Goal: Task Accomplishment & Management: Use online tool/utility

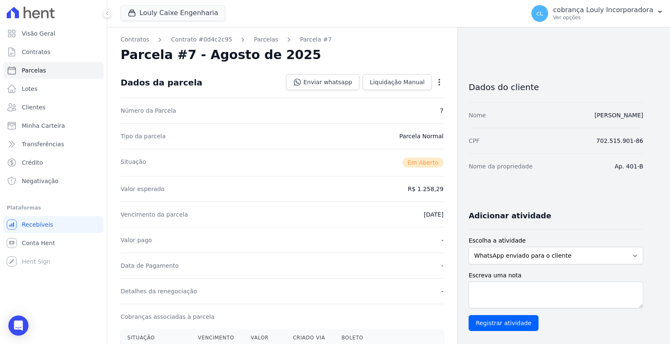
scroll to position [93, 0]
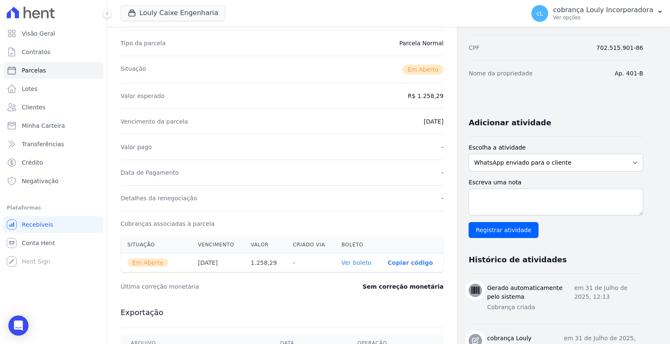
select select
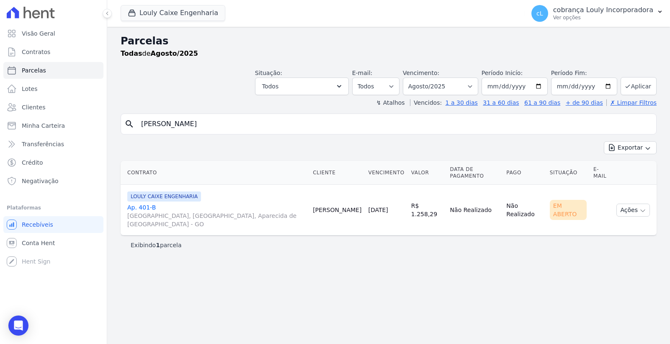
click at [244, 125] on input "LUCAS BARROS MARTINS" at bounding box center [394, 124] width 517 height 17
drag, startPoint x: 253, startPoint y: 124, endPoint x: 69, endPoint y: 121, distance: 183.9
click at [69, 121] on div "Visão Geral Contratos Parcelas Lotes Clientes Minha Carteira Transferências Cré…" at bounding box center [335, 172] width 670 height 344
paste input "[PERSON_NAME]"
type input "[PERSON_NAME]"
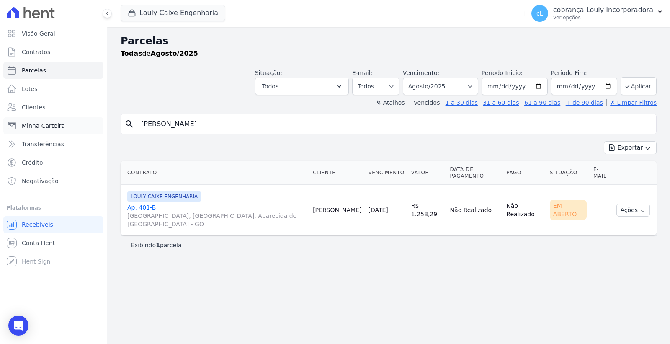
select select
click at [464, 80] on select "Filtrar por período ──────── Todos os meses Setembro/2024 Outubro/2024 Novembro…" at bounding box center [440, 87] width 75 height 18
select select "05/2025"
click at [415, 78] on select "Filtrar por período ──────── Todos os meses Setembro/2024 Outubro/2024 Novembro…" at bounding box center [440, 87] width 75 height 18
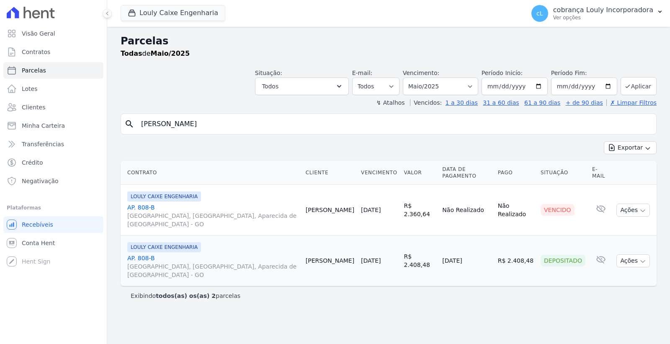
select select
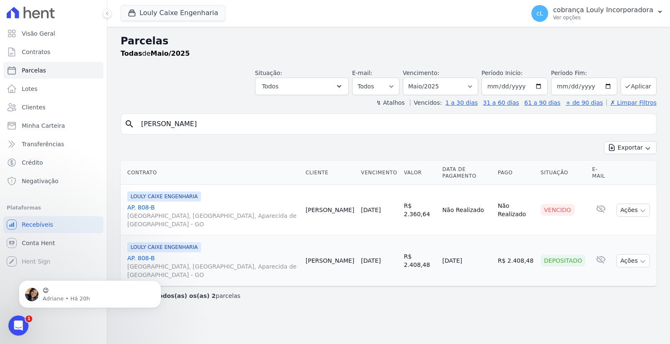
click at [348, 293] on div "Parcelas Todas de Maio/2025 Situação: Agendado Em Aberto Pago Processando Cance…" at bounding box center [388, 185] width 563 height 317
click at [145, 254] on link "AP. 808-[GEOGRAPHIC_DATA], [GEOGRAPHIC_DATA], Aparecida de [GEOGRAPHIC_DATA]" at bounding box center [213, 266] width 172 height 25
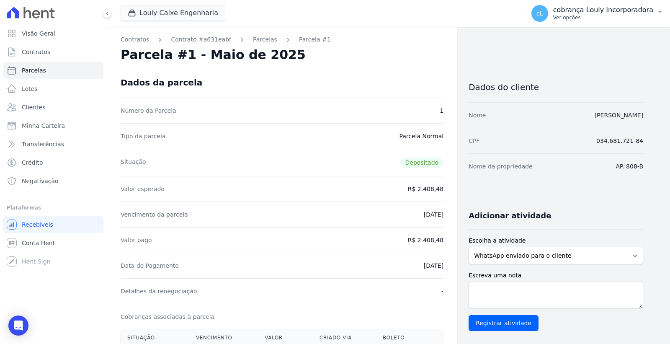
click at [618, 15] on p "Ver opções" at bounding box center [603, 17] width 100 height 7
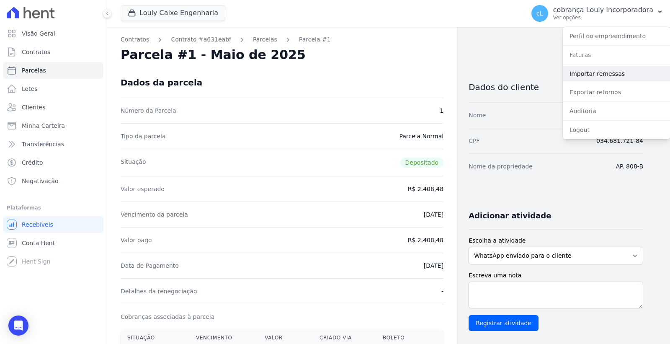
click at [602, 78] on link "Importar remessas" at bounding box center [616, 73] width 107 height 15
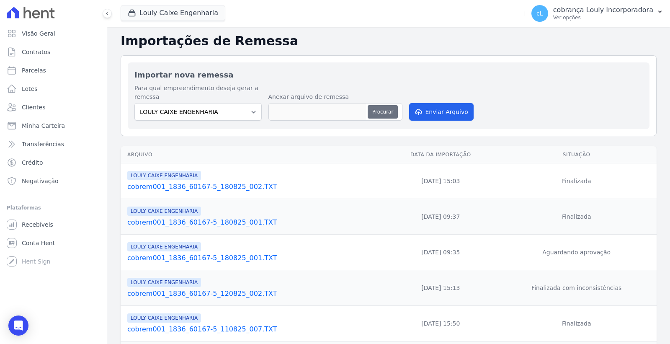
click at [382, 116] on button "Procurar" at bounding box center [383, 111] width 30 height 13
type input "cobrem001_1836_60167-5_190825_001.TXT"
click at [430, 115] on button "Enviar Arquivo" at bounding box center [441, 112] width 65 height 18
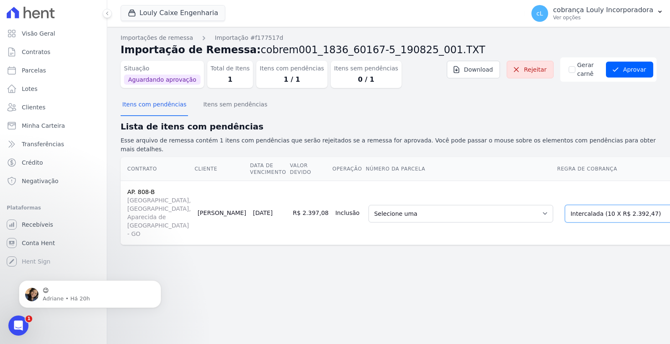
click at [573, 209] on select "Selecione uma Nova Parcela Avulsa Parcela Avulsa Existente Parcela Normal (1 X …" at bounding box center [625, 214] width 121 height 18
click at [565, 205] on select "Selecione uma Nova Parcela Avulsa Parcela Avulsa Existente Parcela Normal (1 X …" at bounding box center [625, 214] width 121 height 18
click at [417, 212] on select "Selecione uma 2 - [DATE] - R$ 2.360,64 - Vencido 4 - [DATE] - R$ 2.379,79 - Ven…" at bounding box center [461, 214] width 185 height 18
click at [627, 73] on button "Aprovar" at bounding box center [629, 70] width 47 height 16
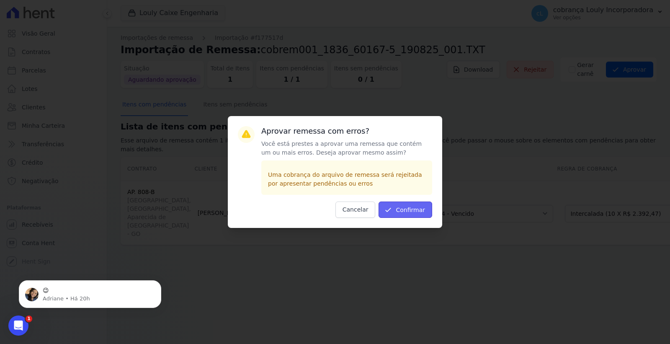
click at [422, 211] on button "Confirmar" at bounding box center [406, 210] width 54 height 16
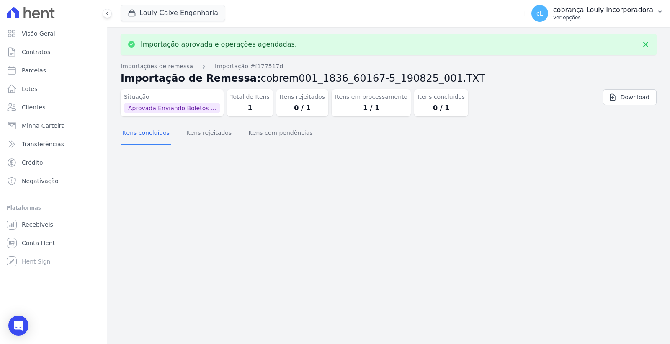
click at [640, 15] on p "Ver opções" at bounding box center [603, 17] width 100 height 7
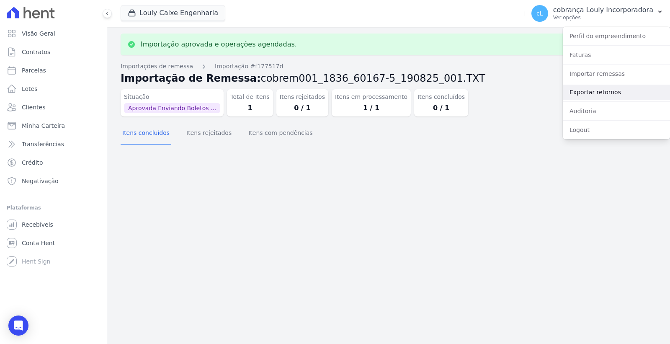
click at [592, 93] on link "Exportar retornos" at bounding box center [616, 92] width 107 height 15
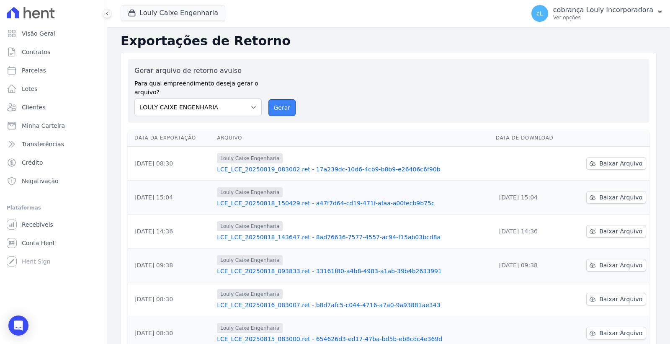
click at [288, 107] on button "Gerar" at bounding box center [283, 107] width 28 height 17
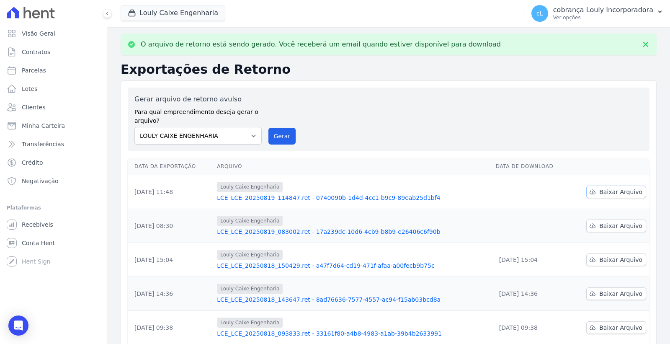
click at [606, 190] on span "Baixar Arquivo" at bounding box center [621, 192] width 43 height 8
drag, startPoint x: 57, startPoint y: 110, endPoint x: 158, endPoint y: 153, distance: 109.2
click at [57, 110] on link "Clientes" at bounding box center [53, 107] width 100 height 17
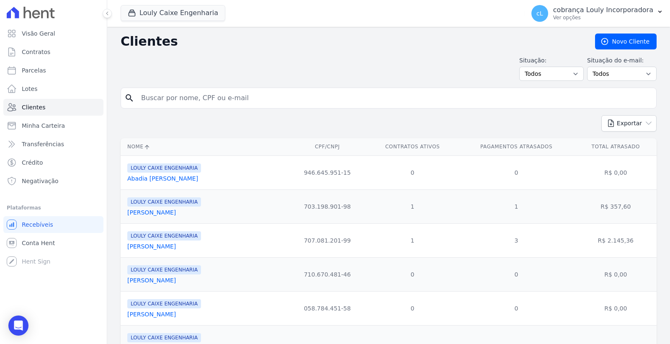
click at [175, 97] on input "search" at bounding box center [394, 98] width 517 height 17
paste input "LUCAS NEVES FEITOSA"
type input "LUCAS NEVES FEITOSA"
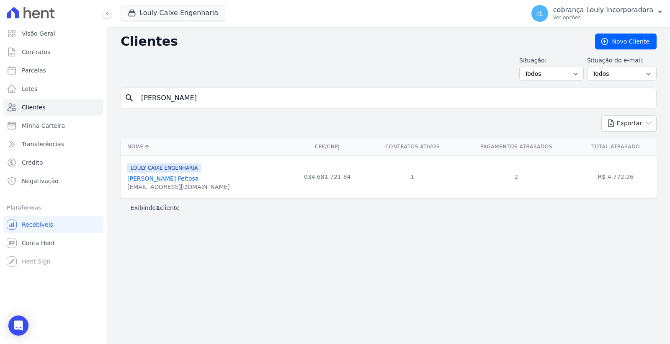
click at [144, 176] on link "Lucas Neves Feitosa" at bounding box center [162, 178] width 71 height 7
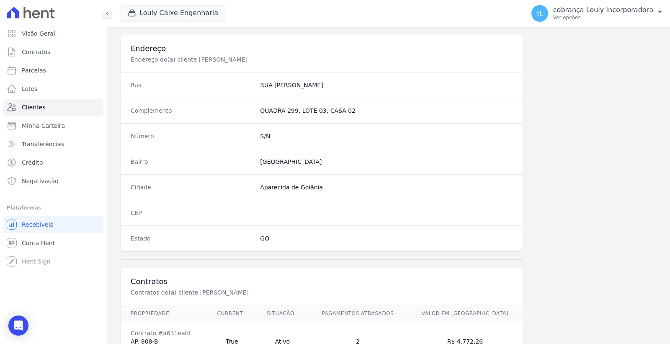
scroll to position [441, 0]
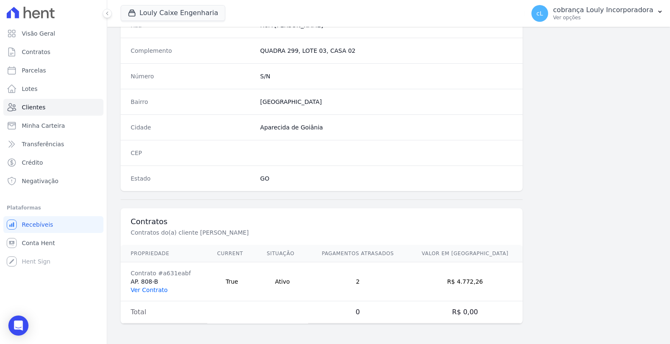
click at [156, 291] on link "Ver Contrato" at bounding box center [149, 290] width 37 height 7
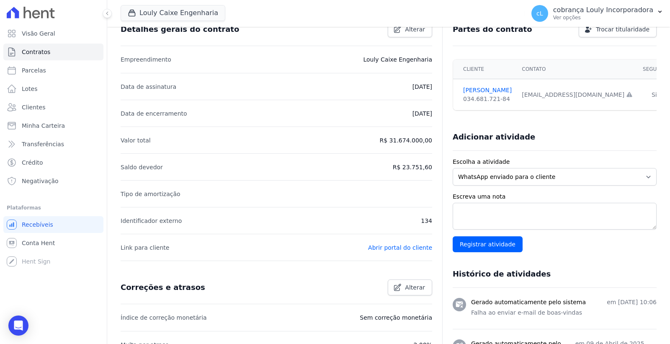
scroll to position [7, 0]
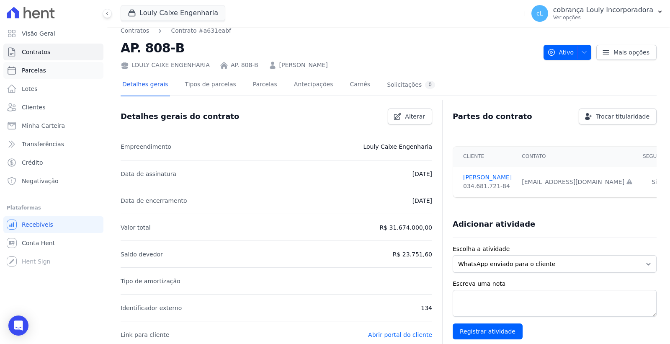
click at [41, 73] on span "Parcelas" at bounding box center [34, 70] width 24 height 8
select select
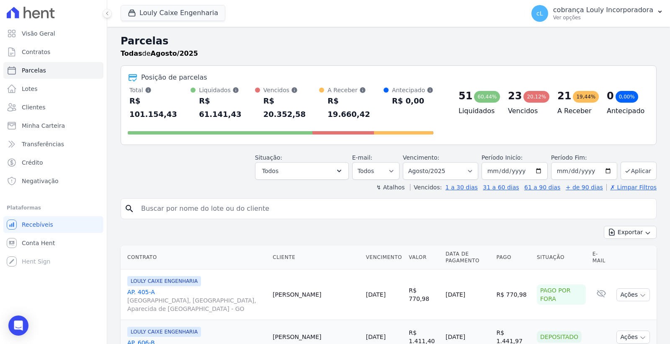
click at [202, 200] on input "search" at bounding box center [394, 208] width 517 height 17
paste input "LUCAS NEVES FEITOSA"
type input "LUCAS NEVES FEITOSA"
select select
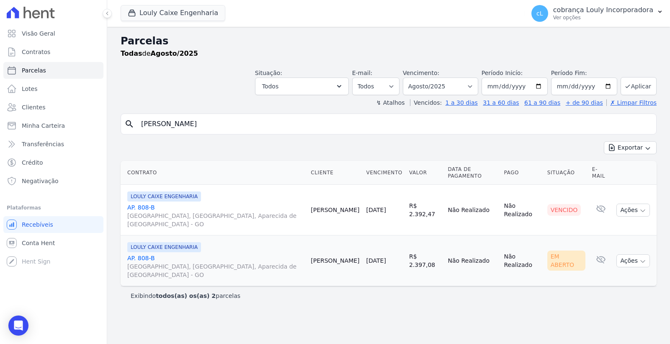
click at [187, 262] on span "RUA AUGUSTA, PARQUE DAS NAÇÕES, Aparecida de Goiânia - GO" at bounding box center [215, 270] width 177 height 17
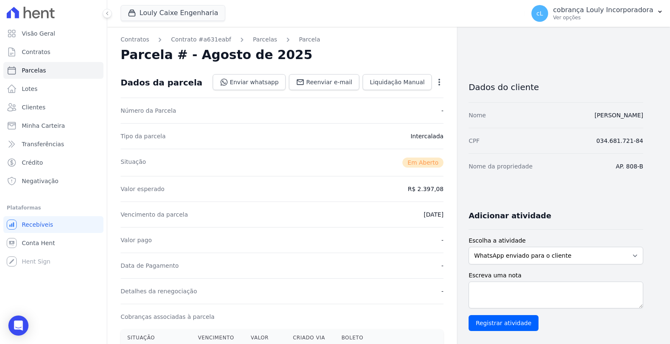
scroll to position [140, 0]
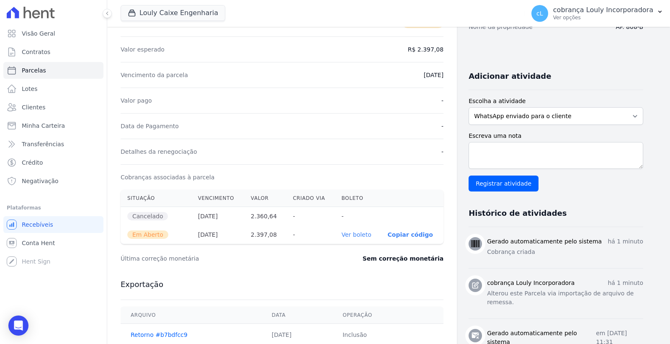
click at [352, 235] on link "Ver boleto" at bounding box center [356, 234] width 30 height 7
click at [585, 10] on p "cobrança Louly Incorporadora" at bounding box center [603, 10] width 100 height 8
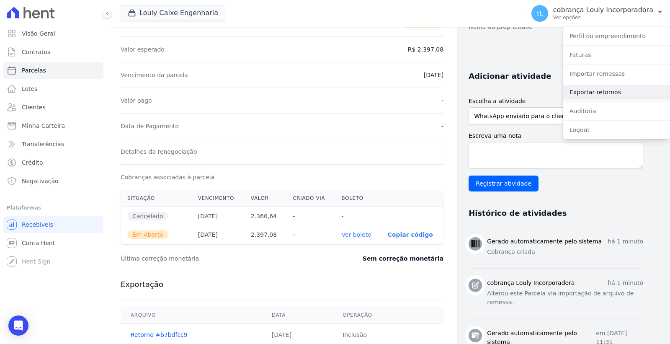
click at [601, 90] on link "Exportar retornos" at bounding box center [616, 92] width 107 height 15
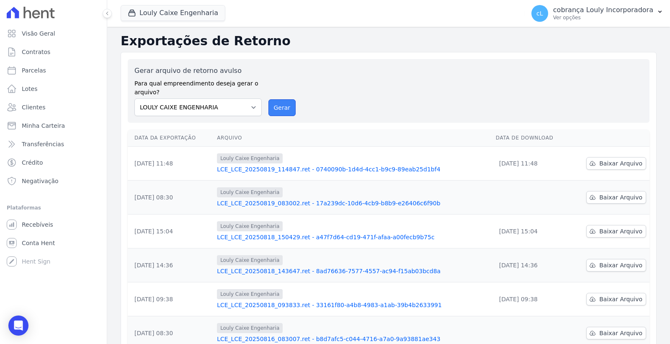
click at [279, 111] on button "Gerar" at bounding box center [283, 107] width 28 height 17
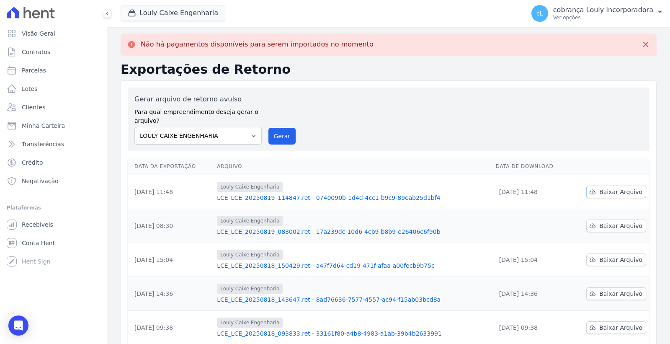
click at [617, 193] on span "Baixar Arquivo" at bounding box center [621, 192] width 43 height 8
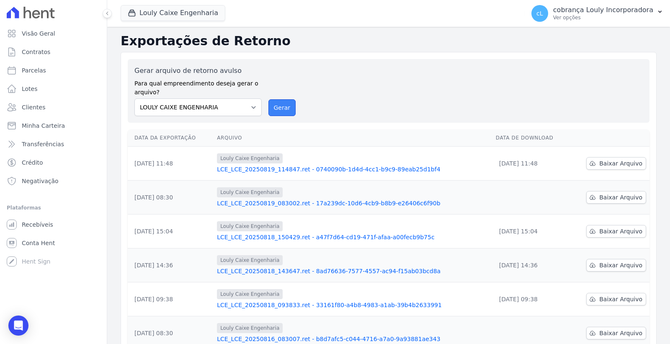
click at [269, 107] on button "Gerar" at bounding box center [283, 107] width 28 height 17
click at [283, 110] on button "Gerar" at bounding box center [283, 107] width 28 height 17
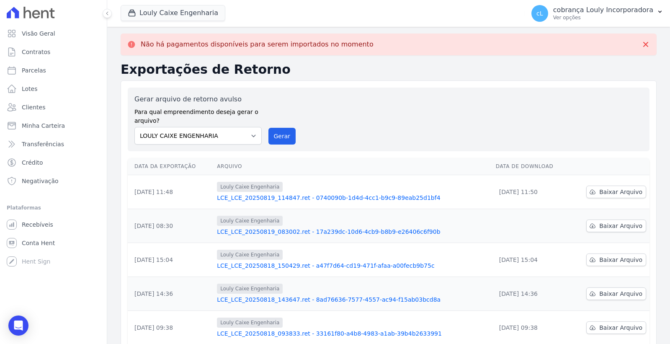
click at [341, 200] on link "LCE_LCE_20250819_114847.ret - 0740090b-1d4d-4cc1-b9c9-89eab25d1bf4" at bounding box center [353, 198] width 272 height 8
click at [317, 233] on link "LCE_LCE_20250819_083002.ret - 17a239dc-10d6-4cb9-b8b9-e26406c6f90b" at bounding box center [353, 231] width 272 height 8
click at [644, 46] on icon at bounding box center [646, 44] width 5 height 5
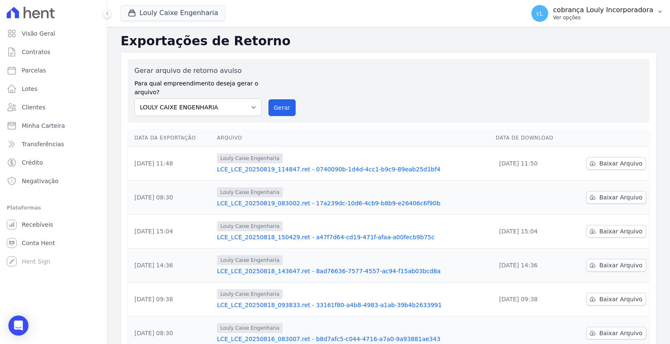
click at [613, 13] on p "cobrança Louly Incorporadora" at bounding box center [603, 10] width 100 height 8
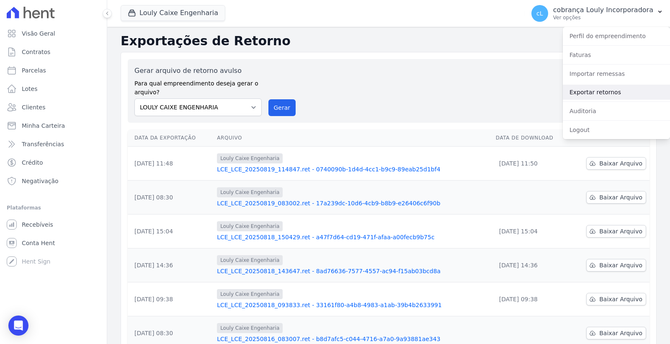
click at [597, 93] on link "Exportar retornos" at bounding box center [616, 92] width 107 height 15
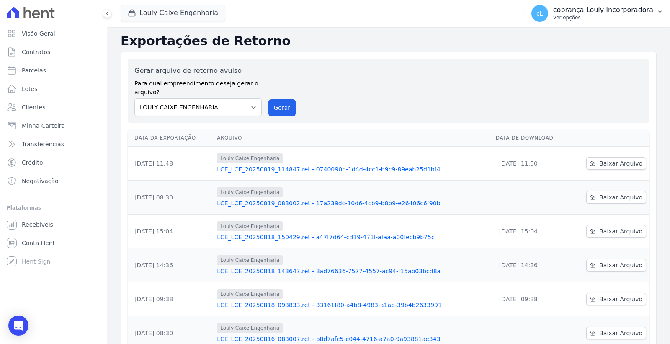
click at [601, 12] on p "cobrança Louly Incorporadora" at bounding box center [603, 10] width 100 height 8
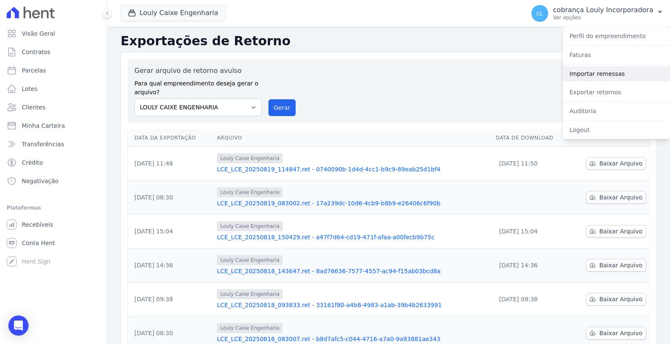
click at [607, 74] on link "Importar remessas" at bounding box center [616, 73] width 107 height 15
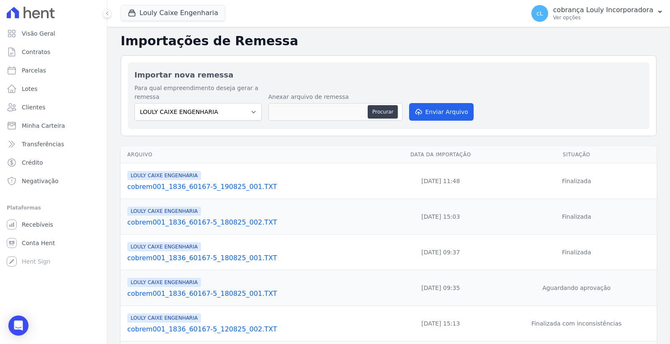
click at [225, 186] on link "cobrem001_1836_60167-5_190825_001.TXT" at bounding box center [254, 187] width 254 height 10
click at [597, 6] on p "cobrança Louly Incorporadora" at bounding box center [603, 10] width 100 height 8
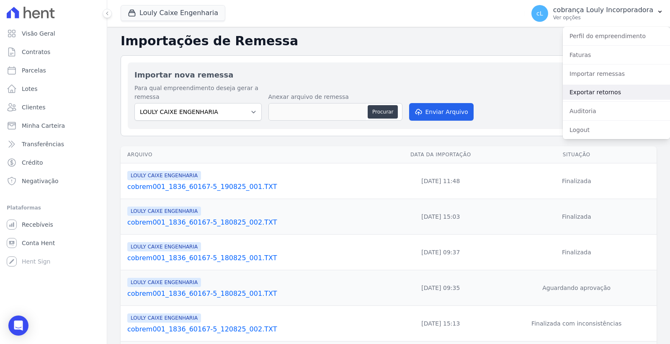
click at [608, 90] on link "Exportar retornos" at bounding box center [616, 92] width 107 height 15
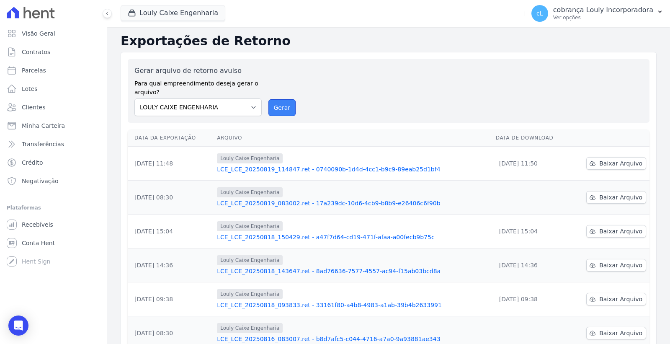
click at [277, 105] on button "Gerar" at bounding box center [283, 107] width 28 height 17
click at [283, 109] on button "Gerar" at bounding box center [283, 107] width 28 height 17
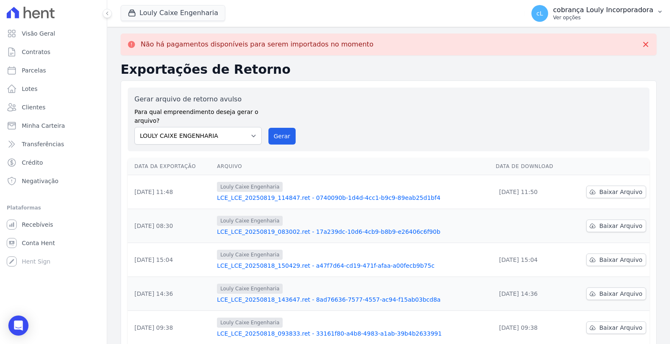
click at [643, 16] on p "Ver opções" at bounding box center [603, 17] width 100 height 7
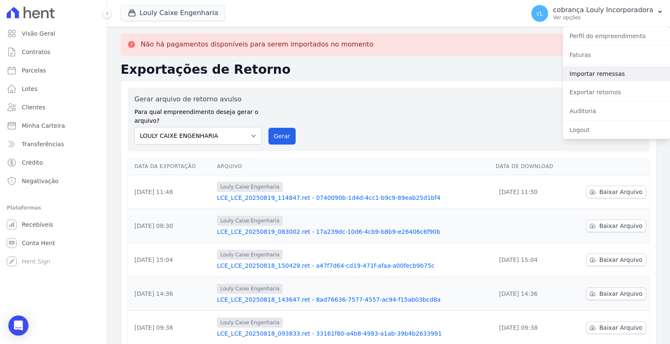
click at [610, 74] on link "Importar remessas" at bounding box center [616, 73] width 107 height 15
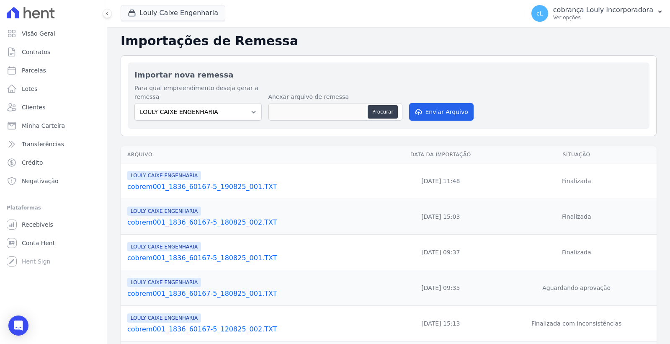
click at [195, 189] on link "cobrem001_1836_60167-5_190825_001.TXT" at bounding box center [254, 187] width 254 height 10
click at [443, 110] on button "Enviar Arquivo" at bounding box center [441, 112] width 65 height 18
drag, startPoint x: 547, startPoint y: 178, endPoint x: 597, endPoint y: 179, distance: 50.3
click at [597, 179] on td "Finalizada" at bounding box center [576, 181] width 160 height 36
click at [597, 189] on td "Finalizada" at bounding box center [576, 181] width 160 height 36
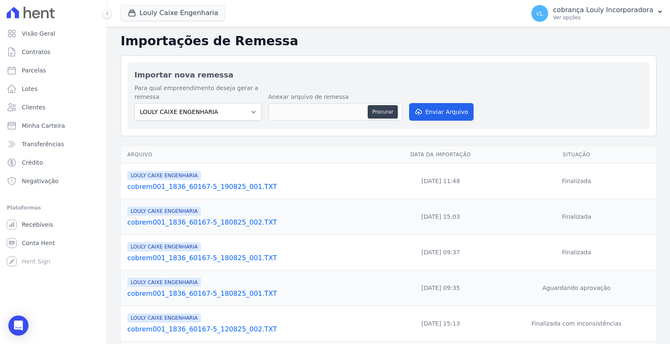
click at [217, 190] on link "cobrem001_1836_60167-5_190825_001.TXT" at bounding box center [254, 187] width 254 height 10
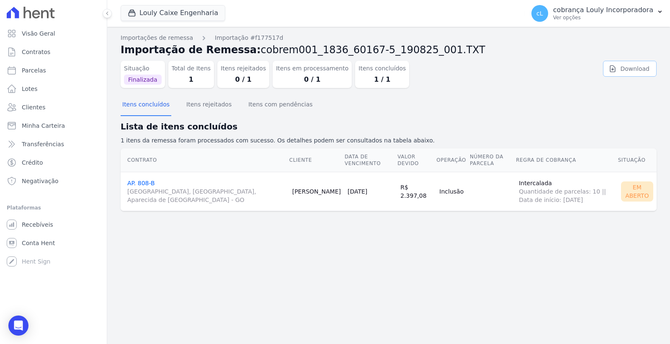
click at [632, 75] on link "Download" at bounding box center [630, 69] width 54 height 16
click at [641, 6] on p "cobrança Louly Incorporadora" at bounding box center [603, 10] width 100 height 8
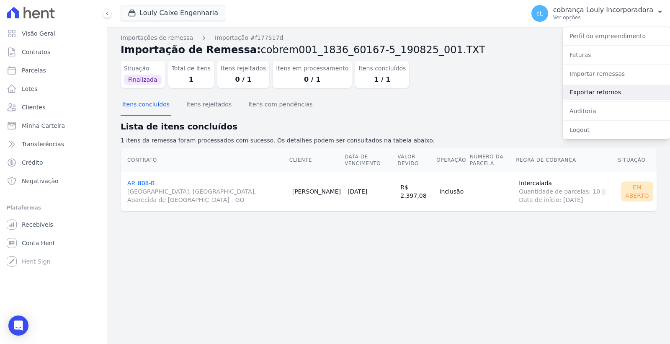
click at [612, 95] on link "Exportar retornos" at bounding box center [616, 92] width 107 height 15
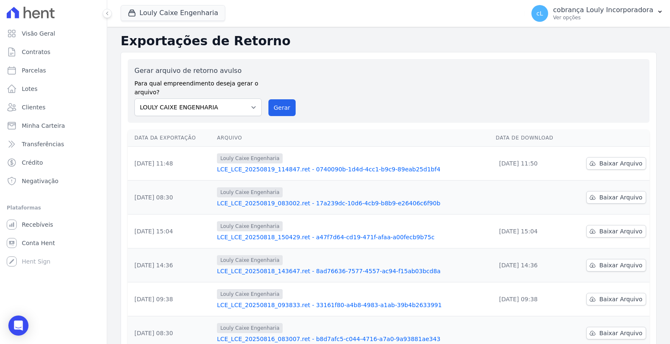
click at [282, 204] on link "LCE_LCE_20250819_083002.ret - 17a239dc-10d6-4cb9-b8b9-e26406c6f90b" at bounding box center [353, 203] width 272 height 8
click at [288, 166] on link "LCE_LCE_20250819_114847.ret - 0740090b-1d4d-4cc1-b9c9-89eab25d1bf4" at bounding box center [353, 169] width 272 height 8
click at [282, 108] on button "Gerar" at bounding box center [283, 107] width 28 height 17
click at [36, 71] on span "Parcelas" at bounding box center [34, 70] width 24 height 8
select select
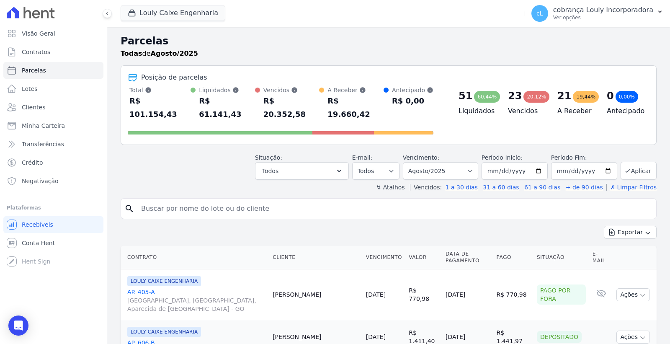
click at [215, 200] on input "search" at bounding box center [394, 208] width 517 height 17
click at [363, 331] on td "30/07/2025" at bounding box center [384, 337] width 43 height 34
click at [238, 200] on input "search" at bounding box center [394, 208] width 517 height 17
paste input "LUCAS NEVES FEITOSA"
click at [238, 200] on input "LUCAS NEVES FEITOSA" at bounding box center [394, 208] width 517 height 17
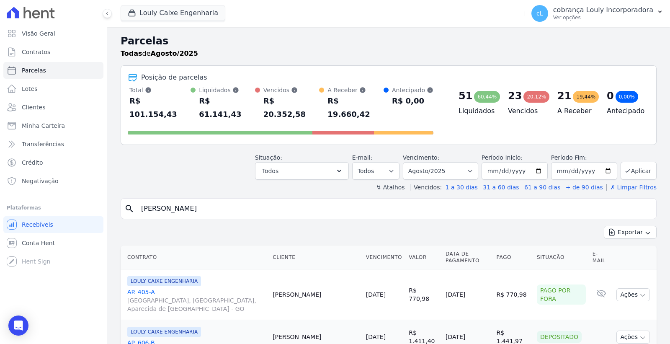
type input "LUCAS NEVES FEITOSA"
select select
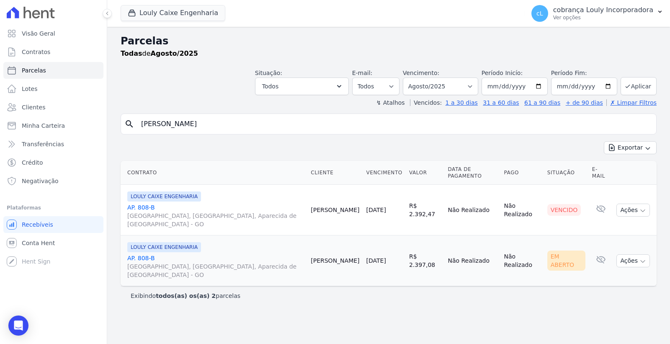
click at [160, 242] on span "LOULY CAIXE ENGENHARIA" at bounding box center [164, 247] width 74 height 10
click at [145, 254] on link "AP. 808-B RUA AUGUSTA, PARQUE DAS NAÇÕES, Aparecida de Goiânia - GO" at bounding box center [215, 266] width 177 height 25
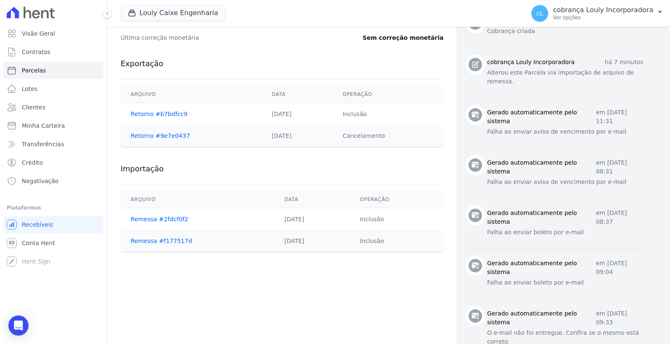
scroll to position [372, 0]
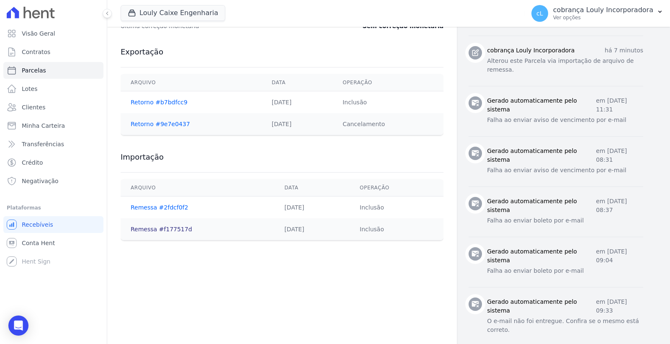
click at [163, 231] on link "Remessa #f177517d" at bounding box center [162, 229] width 62 height 7
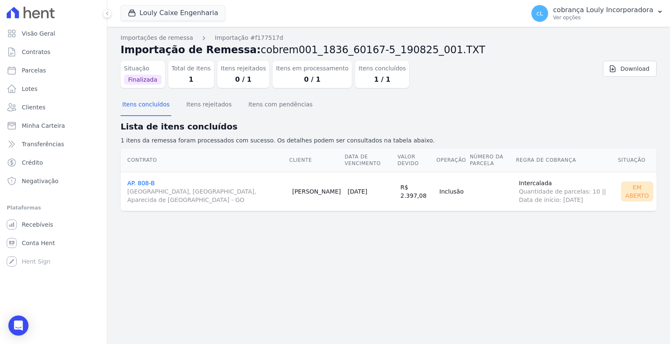
drag, startPoint x: 494, startPoint y: 181, endPoint x: 531, endPoint y: 199, distance: 41.4
click at [531, 199] on td "Intercalada Quantidade de parcelas: 10 || Data de início: 29/03/2025" at bounding box center [567, 191] width 102 height 39
click at [531, 199] on span "Quantidade de parcelas: 10 || Data de início: 29/03/2025" at bounding box center [567, 195] width 96 height 17
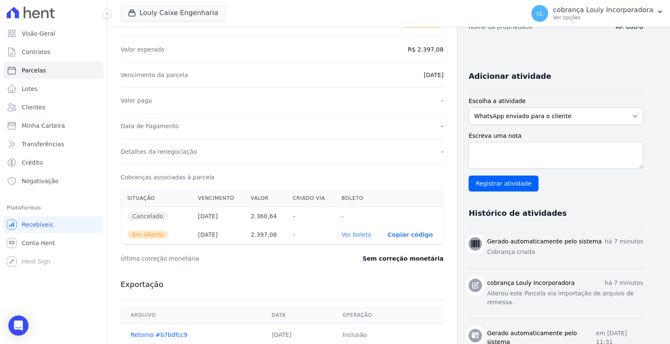
scroll to position [372, 0]
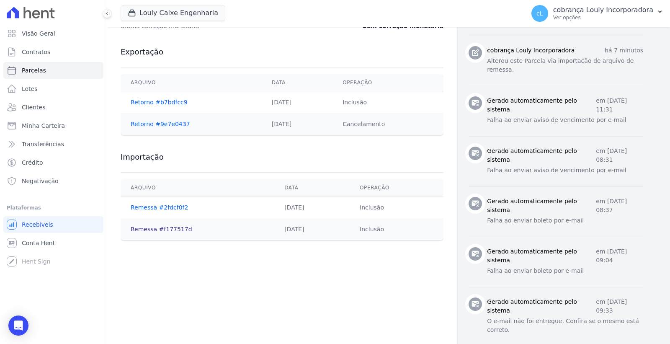
click at [162, 231] on link "Remessa #f177517d" at bounding box center [162, 229] width 62 height 7
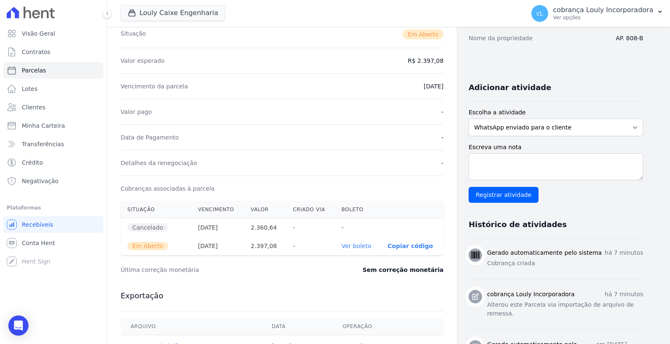
scroll to position [140, 0]
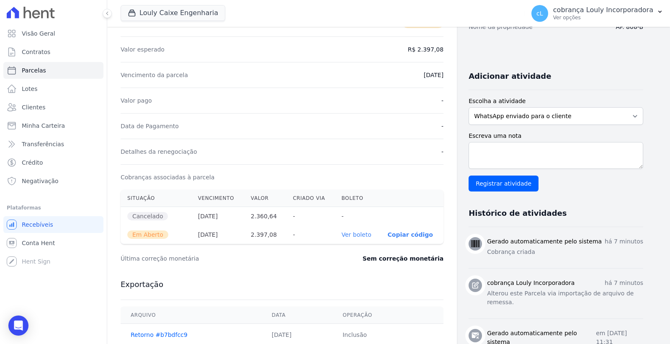
drag, startPoint x: 181, startPoint y: 214, endPoint x: 326, endPoint y: 220, distance: 145.1
click at [326, 220] on tr "Cancelado 05/05/2025 2.360,64 - -" at bounding box center [282, 216] width 323 height 19
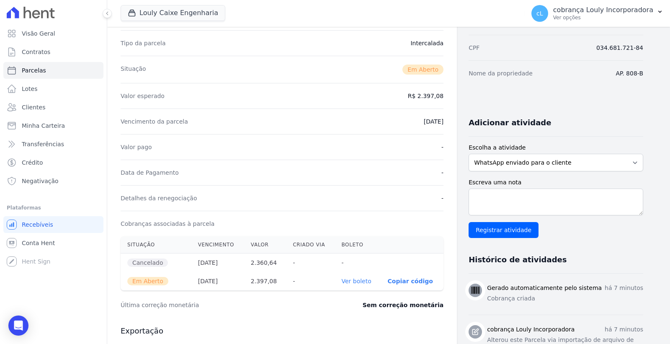
scroll to position [0, 0]
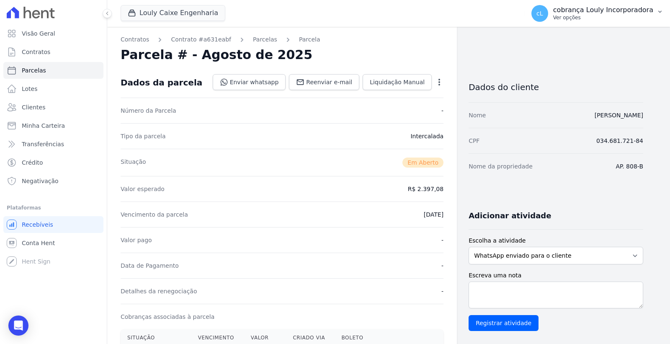
click at [660, 15] on button "cL cobrança Louly Incorporadora Ver opções" at bounding box center [597, 13] width 145 height 23
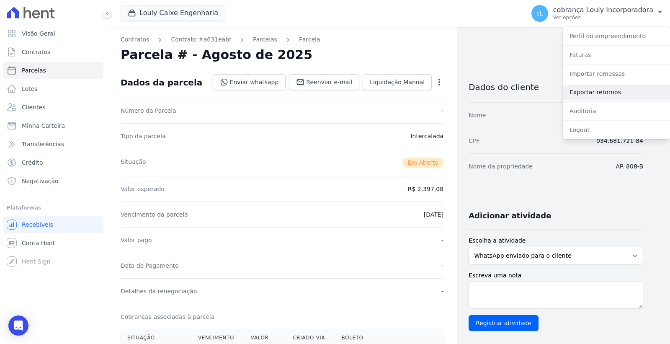
click at [606, 94] on link "Exportar retornos" at bounding box center [616, 92] width 107 height 15
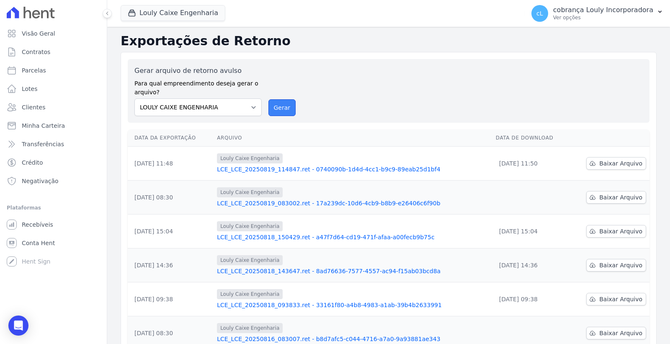
click at [285, 107] on button "Gerar" at bounding box center [283, 107] width 28 height 17
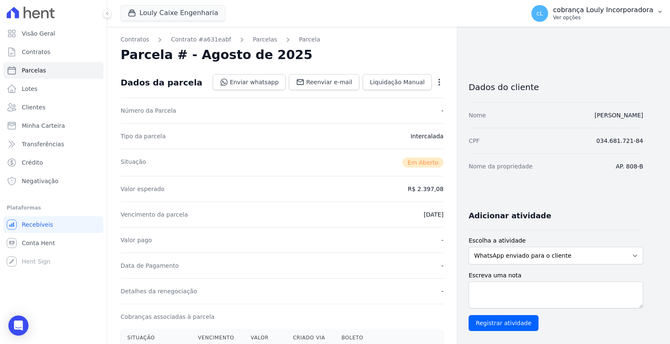
click at [615, 14] on p "cobrança Louly Incorporadora" at bounding box center [603, 10] width 100 height 8
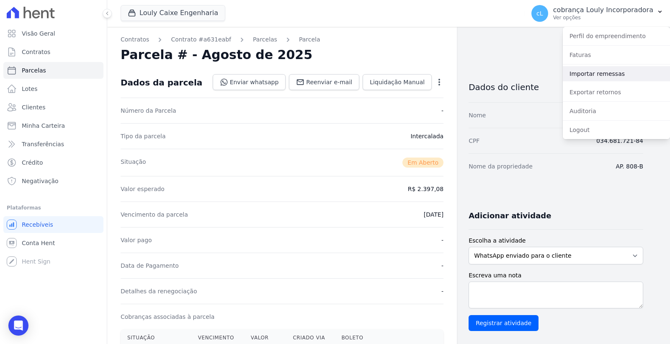
click at [602, 73] on link "Importar remessas" at bounding box center [616, 73] width 107 height 15
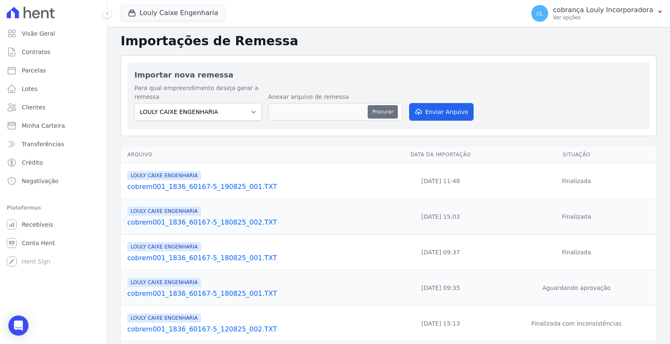
click at [387, 112] on button "Procurar" at bounding box center [383, 111] width 30 height 13
click at [213, 186] on link "cobrem001_1836_60167-5_190825_001.TXT" at bounding box center [254, 187] width 254 height 10
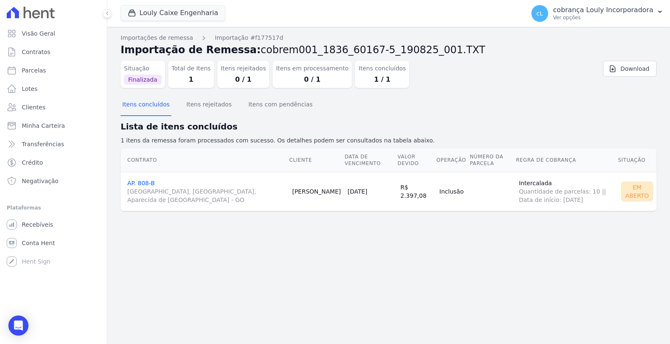
drag, startPoint x: 491, startPoint y: 191, endPoint x: 540, endPoint y: 200, distance: 49.9
click at [540, 200] on td "Intercalada Quantidade de parcelas: 10 || Data de início: 29/03/2025" at bounding box center [567, 191] width 102 height 39
click at [545, 214] on div "Contrato Cliente Data de Vencimento Valor devido Operação Número da Parcela Reg…" at bounding box center [388, 180] width 563 height 70
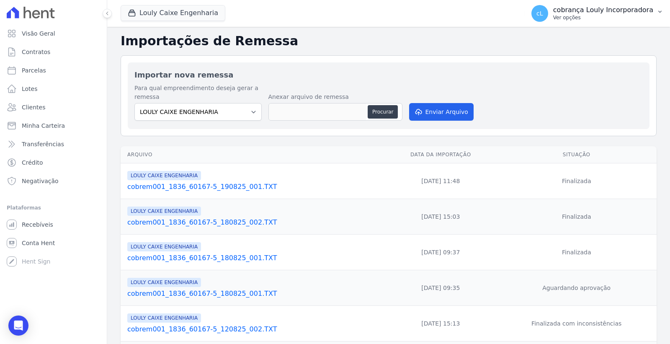
click at [609, 7] on p "cobrança Louly Incorporadora" at bounding box center [603, 10] width 100 height 8
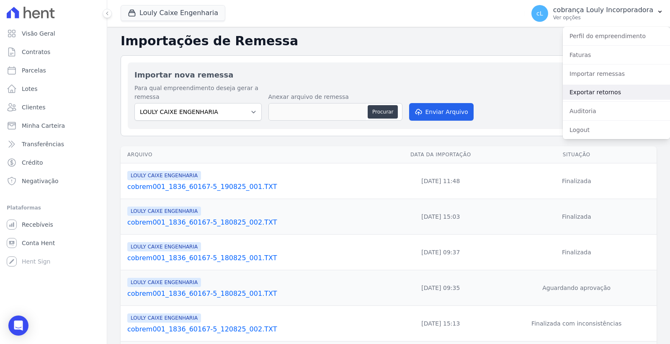
click at [593, 88] on link "Exportar retornos" at bounding box center [616, 92] width 107 height 15
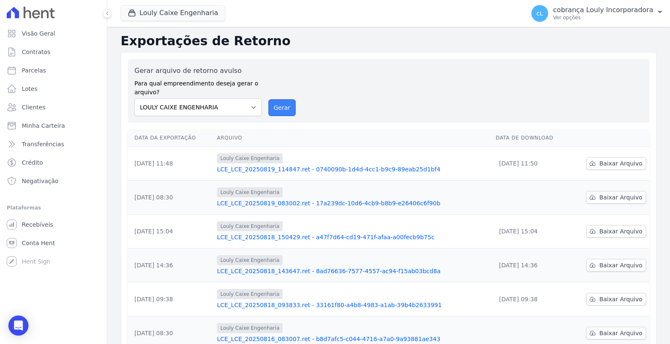
click at [279, 111] on button "Gerar" at bounding box center [283, 107] width 28 height 17
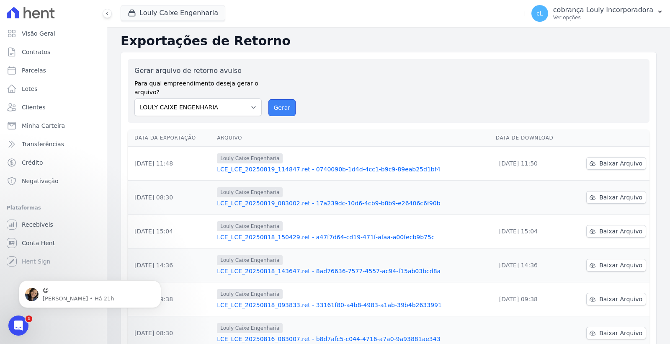
click at [273, 110] on button "Gerar" at bounding box center [283, 107] width 28 height 17
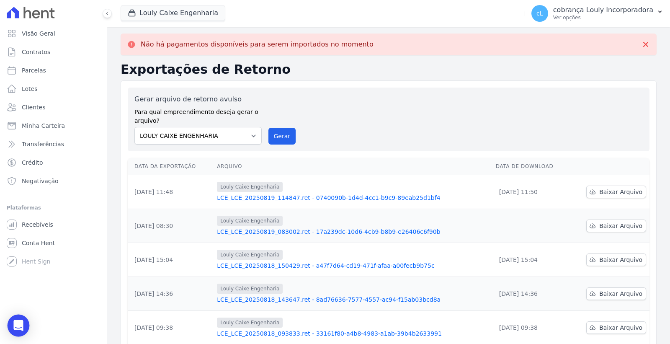
click at [19, 325] on icon "Open Intercom Messenger" at bounding box center [18, 325] width 10 height 11
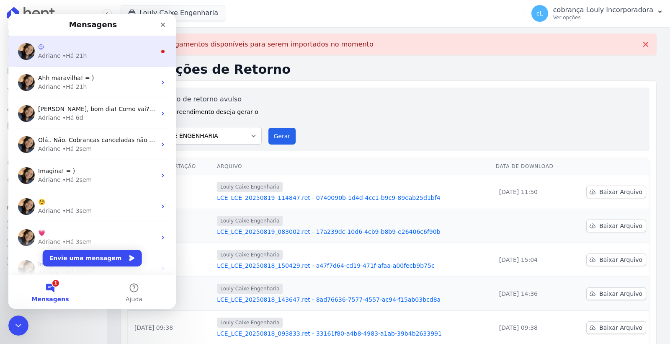
click at [106, 54] on div "[PERSON_NAME] • Há 21h" at bounding box center [97, 56] width 118 height 9
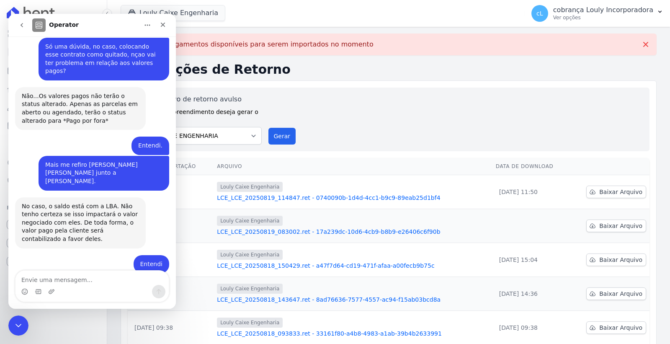
scroll to position [725, 0]
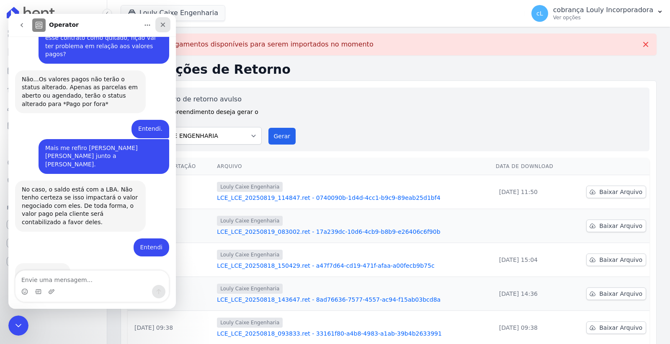
click at [158, 25] on div "Fechar" at bounding box center [162, 24] width 15 height 15
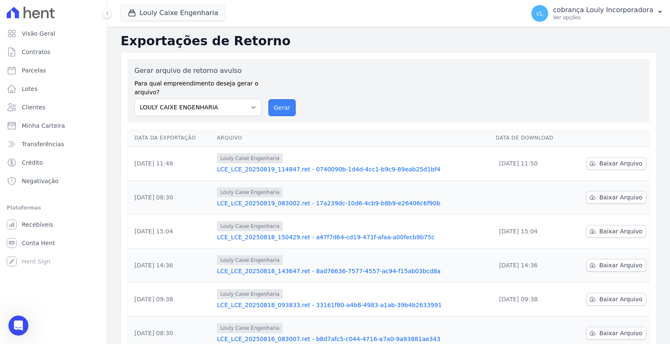
click at [276, 110] on button "Gerar" at bounding box center [283, 107] width 28 height 17
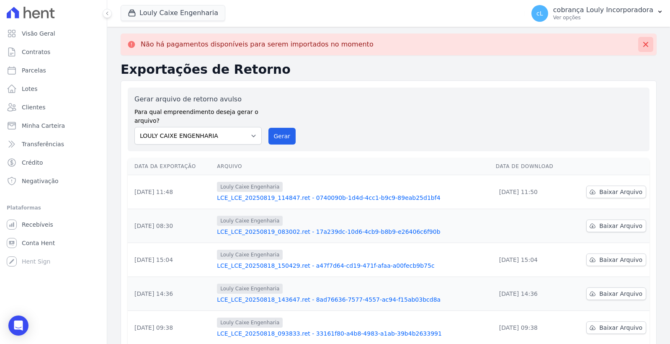
click at [642, 44] on icon at bounding box center [646, 44] width 8 height 8
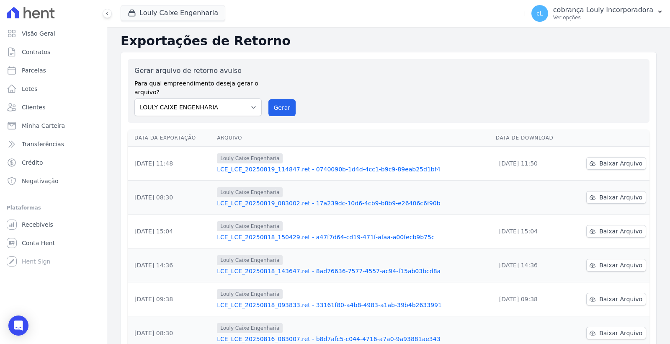
click at [287, 171] on link "LCE_LCE_20250819_114847.ret - 0740090b-1d4d-4cc1-b9c9-89eab25d1bf4" at bounding box center [353, 169] width 272 height 8
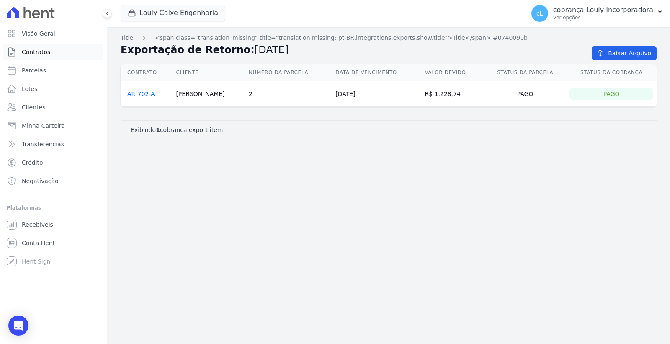
click at [38, 47] on link "Contratos" at bounding box center [53, 52] width 100 height 17
